Goal: Information Seeking & Learning: Check status

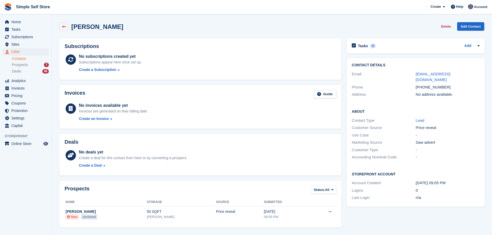
click at [62, 25] on icon at bounding box center [64, 27] width 4 height 4
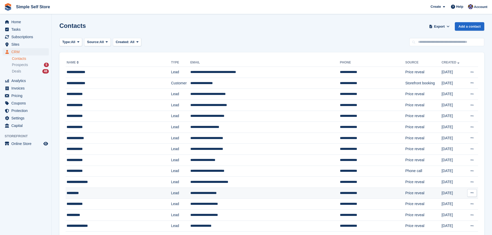
click at [193, 194] on td "**********" at bounding box center [264, 193] width 149 height 11
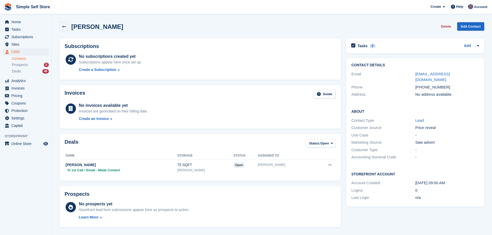
click at [431, 220] on div "Tasks 0 Add No tasks related to Mee Tiang Contact Details Email krystalmee@yaho…" at bounding box center [414, 205] width 143 height 338
drag, startPoint x: 415, startPoint y: 178, endPoint x: 429, endPoint y: 176, distance: 13.6
click at [456, 180] on div "14 Aug, 09:00 AM" at bounding box center [447, 183] width 64 height 6
copy div "14 Aug, 09:00 AM"
drag, startPoint x: 447, startPoint y: 153, endPoint x: 423, endPoint y: 149, distance: 24.4
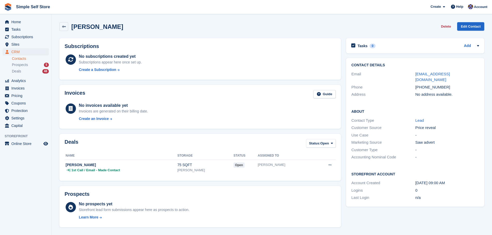
click at [446, 154] on div "-" at bounding box center [447, 157] width 64 height 6
drag, startPoint x: 415, startPoint y: 137, endPoint x: 443, endPoint y: 138, distance: 27.7
click at [443, 140] on div "Saw advert" at bounding box center [447, 143] width 64 height 6
copy div "Saw advert"
click at [63, 24] on link at bounding box center [63, 26] width 9 height 9
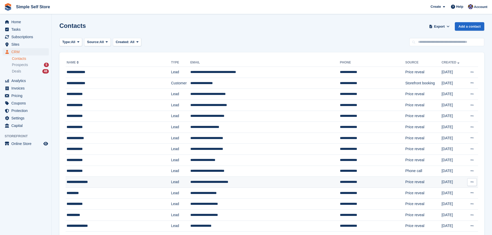
click at [79, 181] on div "**********" at bounding box center [109, 181] width 85 height 5
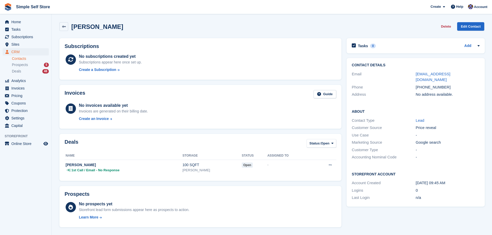
click at [437, 217] on div "Tasks 0 Add No tasks related to Carol McAllister Contact Details Email carolmca…" at bounding box center [415, 214] width 143 height 356
drag, startPoint x: 415, startPoint y: 177, endPoint x: 459, endPoint y: 178, distance: 43.6
click at [459, 180] on div "14 Aug, 09:45 AM" at bounding box center [447, 183] width 64 height 6
copy div "14 Aug, 09:45 AM"
click at [64, 23] on link at bounding box center [63, 26] width 9 height 9
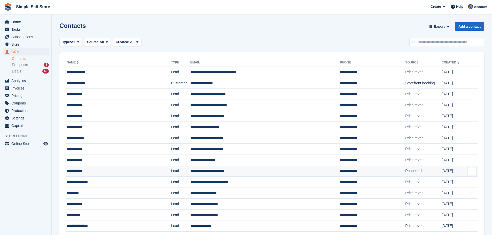
click at [214, 169] on td "**********" at bounding box center [264, 171] width 149 height 11
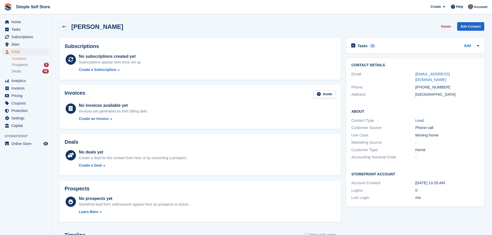
click at [448, 213] on div "Tasks 0 Add No tasks related to [PERSON_NAME] Contact Details Email [EMAIL_ADDR…" at bounding box center [414, 199] width 143 height 327
drag, startPoint x: 415, startPoint y: 177, endPoint x: 456, endPoint y: 178, distance: 41.1
click at [456, 180] on div "[DATE] 10:20 AM" at bounding box center [447, 183] width 64 height 6
copy div "[DATE] 10:20 AM"
